Goal: Task Accomplishment & Management: Manage account settings

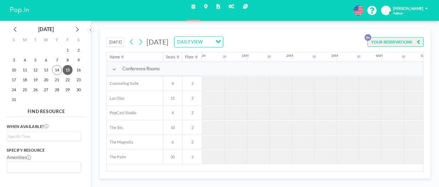
scroll to position [0, 318]
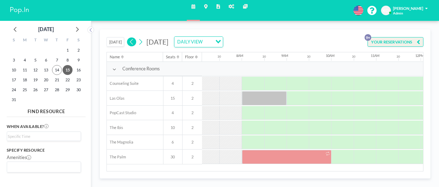
click at [133, 42] on icon at bounding box center [131, 42] width 5 height 8
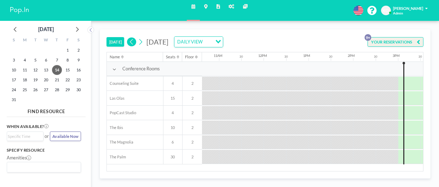
scroll to position [0, 594]
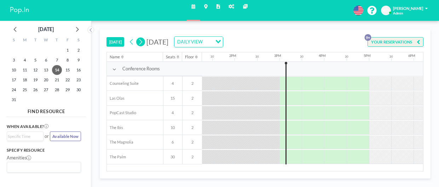
click at [140, 42] on icon at bounding box center [140, 42] width 5 height 8
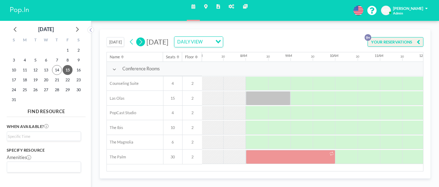
scroll to position [0, 318]
click at [136, 37] on button at bounding box center [140, 41] width 9 height 9
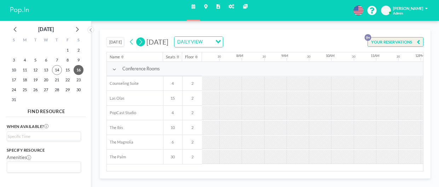
click at [136, 37] on button at bounding box center [140, 41] width 9 height 9
click at [130, 42] on icon at bounding box center [131, 42] width 3 height 6
click at [144, 43] on button at bounding box center [140, 41] width 9 height 9
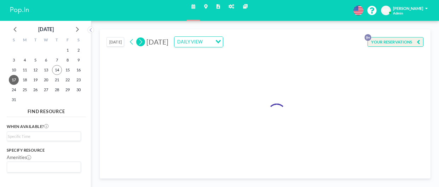
click at [144, 43] on button at bounding box center [140, 41] width 9 height 9
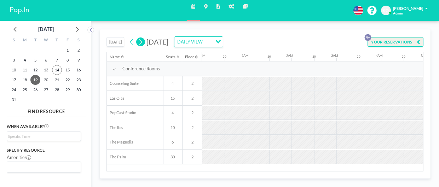
click at [144, 43] on button at bounding box center [140, 41] width 9 height 9
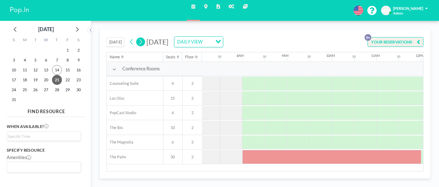
click at [144, 43] on button at bounding box center [140, 41] width 9 height 9
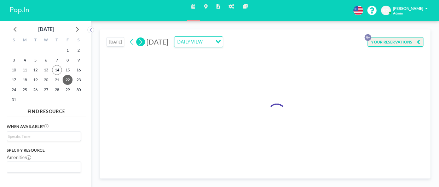
click at [144, 43] on button at bounding box center [140, 41] width 9 height 9
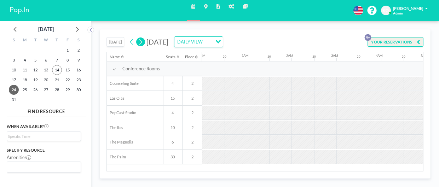
scroll to position [0, 16]
click at [144, 43] on button at bounding box center [140, 41] width 9 height 9
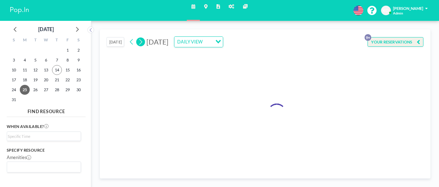
click at [144, 43] on button at bounding box center [140, 41] width 9 height 9
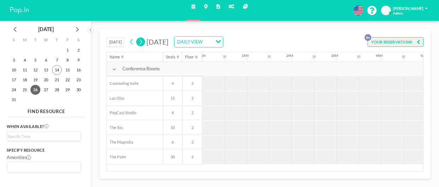
click at [144, 43] on button at bounding box center [140, 41] width 9 height 9
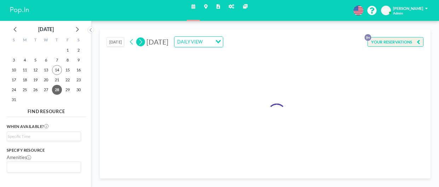
click at [144, 43] on button at bounding box center [140, 41] width 9 height 9
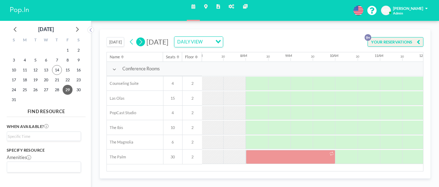
scroll to position [0, 318]
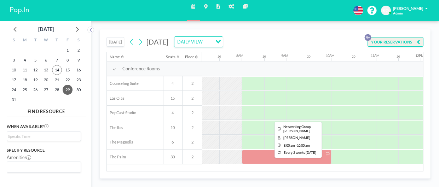
click at [275, 159] on div at bounding box center [286, 157] width 89 height 14
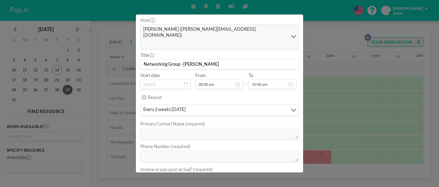
scroll to position [88, 0]
click at [293, 105] on div "Loading..." at bounding box center [292, 109] width 11 height 9
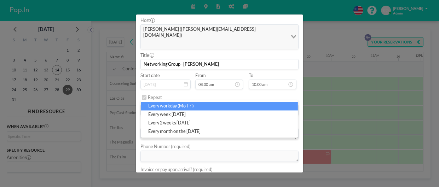
click at [176, 92] on div "Repeat" at bounding box center [223, 97] width 151 height 10
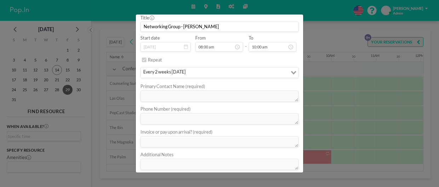
scroll to position [127, 0]
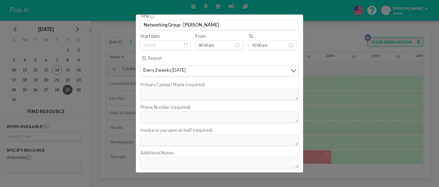
click at [250, 174] on button "REMOVE" at bounding box center [251, 179] width 22 height 10
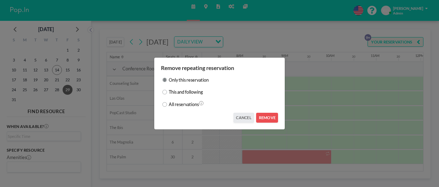
click at [166, 104] on input "All reservations" at bounding box center [164, 104] width 5 height 5
radio input "true"
click at [166, 90] on input "This and following" at bounding box center [164, 92] width 5 height 5
radio input "true"
click at [164, 104] on input "All reservations" at bounding box center [164, 104] width 5 height 5
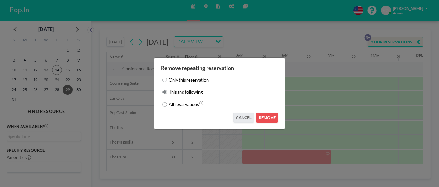
radio input "true"
click at [264, 120] on button "REMOVE" at bounding box center [267, 118] width 22 height 10
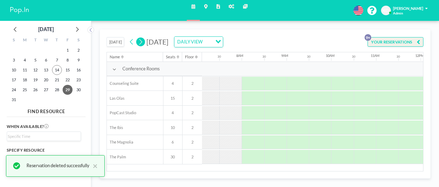
click at [140, 42] on icon at bounding box center [140, 42] width 5 height 8
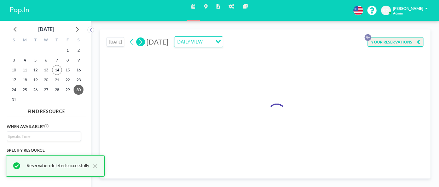
click at [140, 42] on icon at bounding box center [140, 42] width 5 height 8
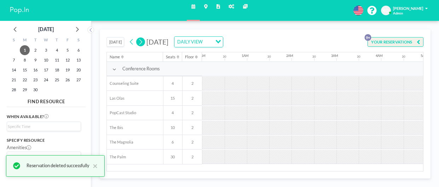
click at [140, 42] on icon at bounding box center [140, 42] width 5 height 8
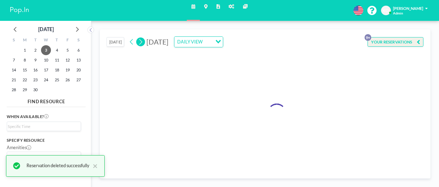
click at [140, 42] on icon at bounding box center [140, 42] width 5 height 8
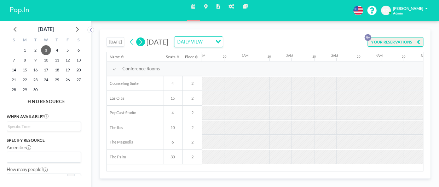
click at [140, 42] on icon at bounding box center [140, 42] width 5 height 8
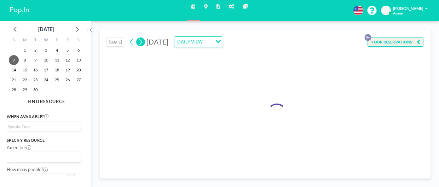
click at [140, 42] on icon at bounding box center [140, 42] width 5 height 8
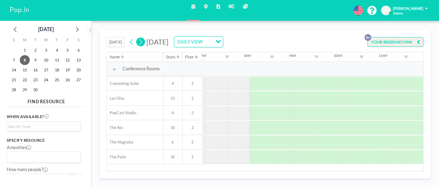
scroll to position [0, 318]
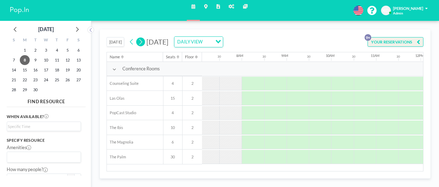
click at [140, 42] on icon at bounding box center [140, 42] width 5 height 8
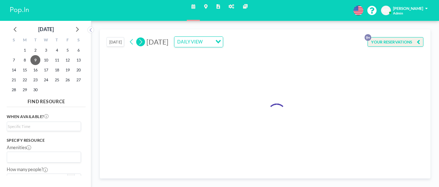
click at [140, 42] on icon at bounding box center [140, 42] width 5 height 8
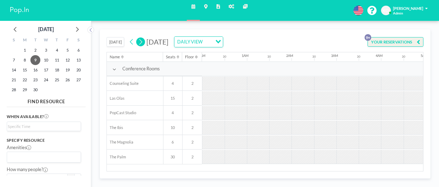
scroll to position [0, 0]
click at [140, 42] on icon at bounding box center [140, 42] width 5 height 8
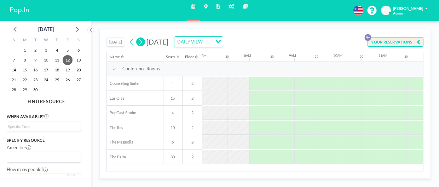
scroll to position [0, 318]
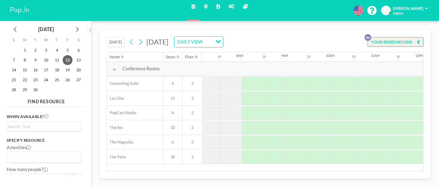
click at [118, 39] on button "[DATE]" at bounding box center [115, 42] width 18 height 10
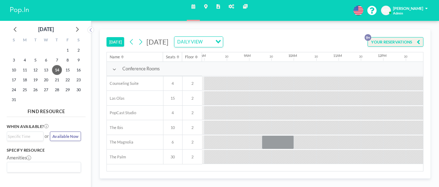
scroll to position [0, 352]
click at [280, 144] on div at bounding box center [281, 142] width 32 height 14
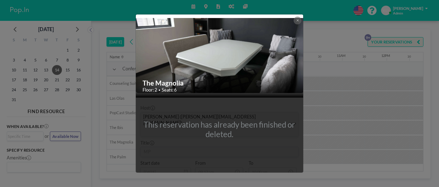
click at [310, 24] on div "The Magnolia Floor: 2 • Seats: 6 This reservation has already been finished or …" at bounding box center [219, 93] width 439 height 187
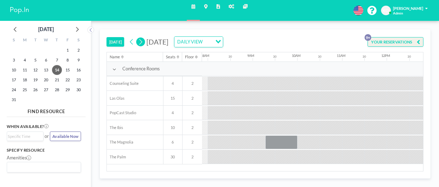
click at [141, 40] on icon at bounding box center [140, 42] width 3 height 6
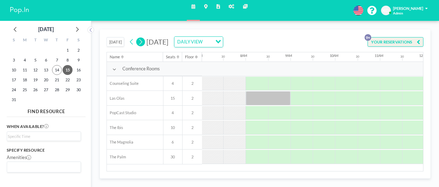
scroll to position [0, 318]
click at [141, 40] on icon at bounding box center [140, 42] width 3 height 6
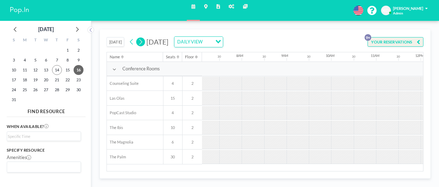
click at [141, 40] on icon at bounding box center [140, 42] width 3 height 6
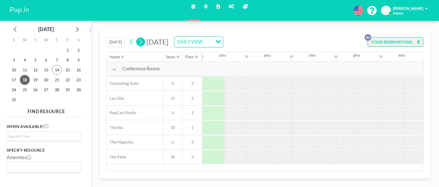
scroll to position [0, 740]
click at [142, 43] on icon at bounding box center [140, 42] width 5 height 8
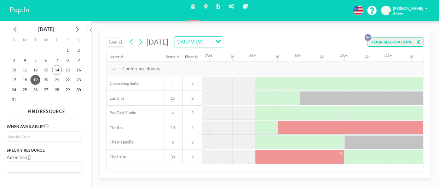
scroll to position [0, 318]
